Goal: Complete application form

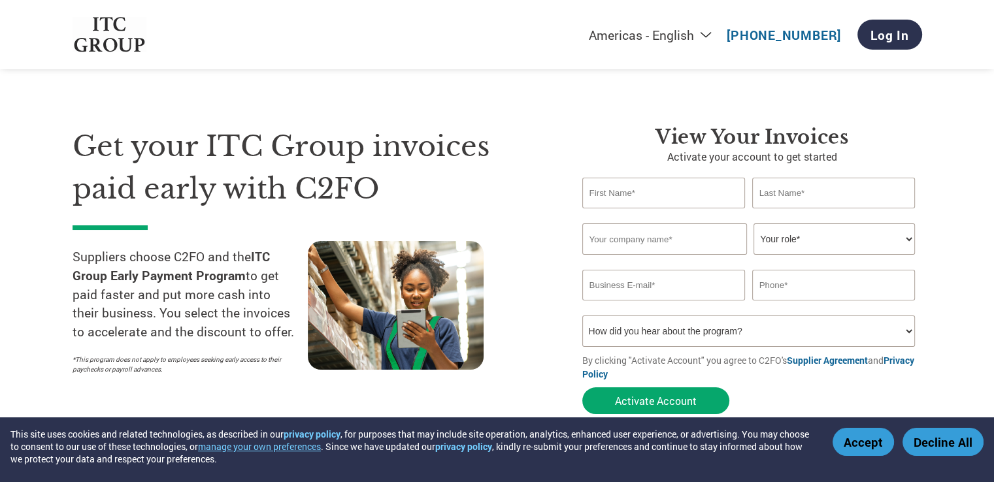
click at [622, 197] on input "text" at bounding box center [663, 193] width 163 height 31
type input "[PERSON_NAME]"
type input "R K TRANSPORT CORPORATION"
click at [777, 246] on select "Your role* CFO Controller Credit Manager Finance Director Treasurer CEO Preside…" at bounding box center [834, 239] width 161 height 31
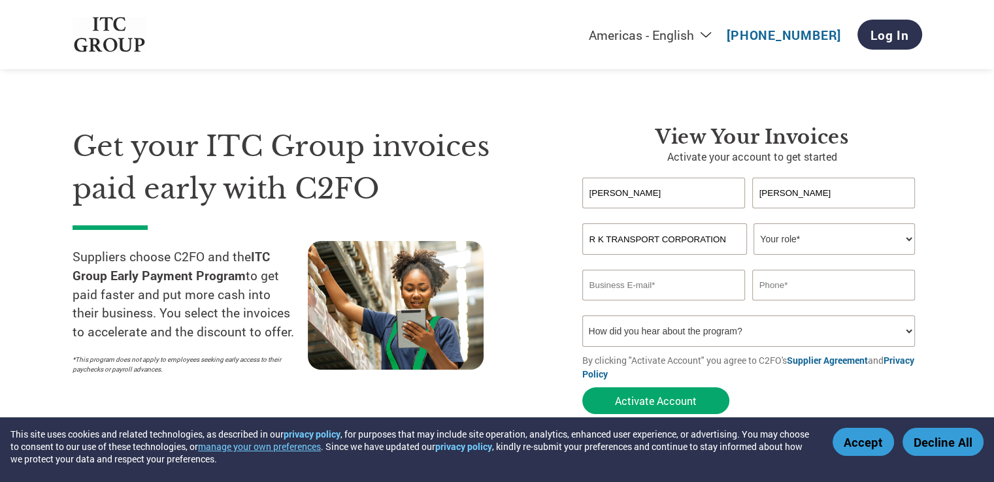
select select "OTHER"
click at [754, 224] on select "Your role* CFO Controller Credit Manager Finance Director Treasurer CEO Preside…" at bounding box center [834, 239] width 161 height 31
click at [680, 286] on input "email" at bounding box center [663, 285] width 163 height 31
click at [659, 330] on select "How did you hear about the program? Received a letter Email Social Media Online…" at bounding box center [748, 331] width 333 height 31
select select "Email"
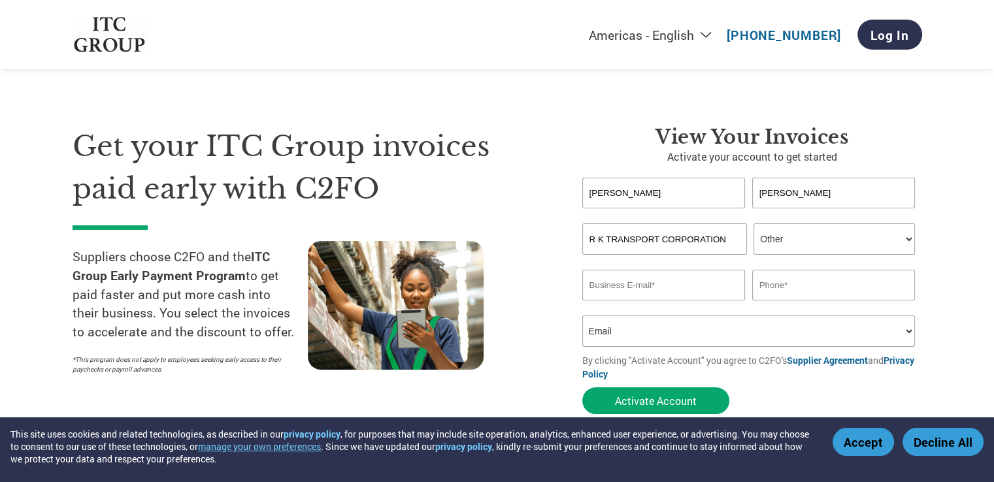
click at [582, 316] on select "How did you hear about the program? Received a letter Email Social Media Online…" at bounding box center [748, 331] width 333 height 31
click at [686, 293] on input "email" at bounding box center [663, 285] width 163 height 31
type input "[EMAIL_ADDRESS][DOMAIN_NAME]"
click at [772, 283] on input "text" at bounding box center [833, 285] width 163 height 31
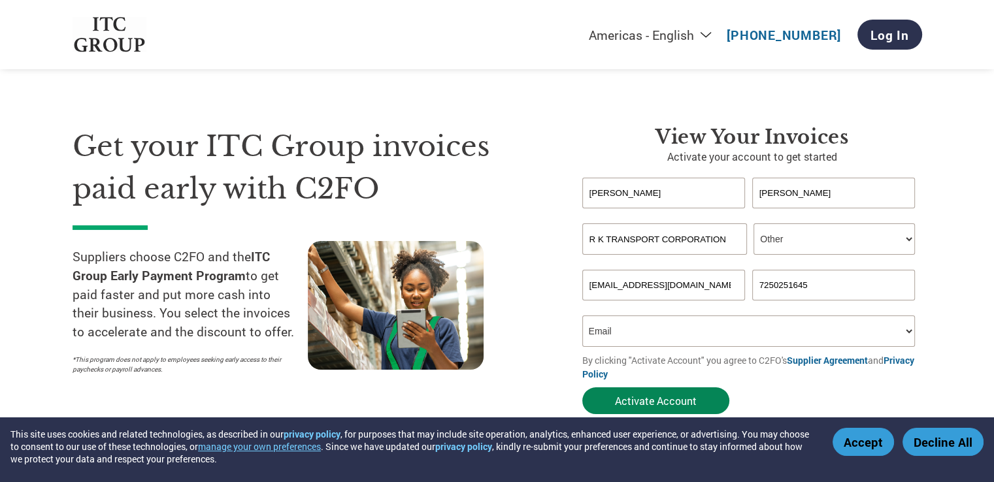
type input "7250251645"
click at [665, 395] on button "Activate Account" at bounding box center [655, 401] width 147 height 27
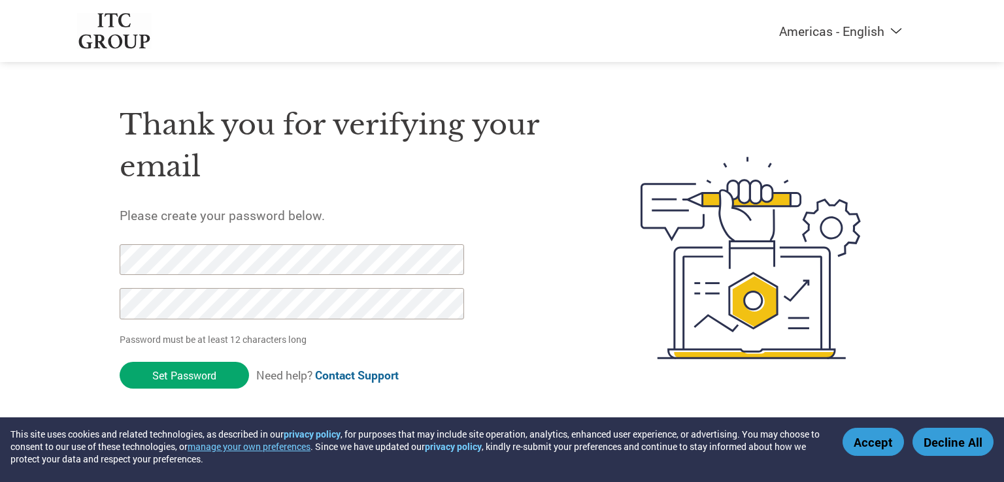
drag, startPoint x: 813, startPoint y: 26, endPoint x: 813, endPoint y: 52, distance: 25.5
click at [813, 52] on div "Americas - English Américas - Español Américas - Português Amériques - Français…" at bounding box center [501, 31] width 869 height 62
select select "en-GB"
click at [692, 23] on select "Americas - English Américas - Español Américas - Português Amériques - Français…" at bounding box center [759, 31] width 303 height 16
